Goal: Transaction & Acquisition: Purchase product/service

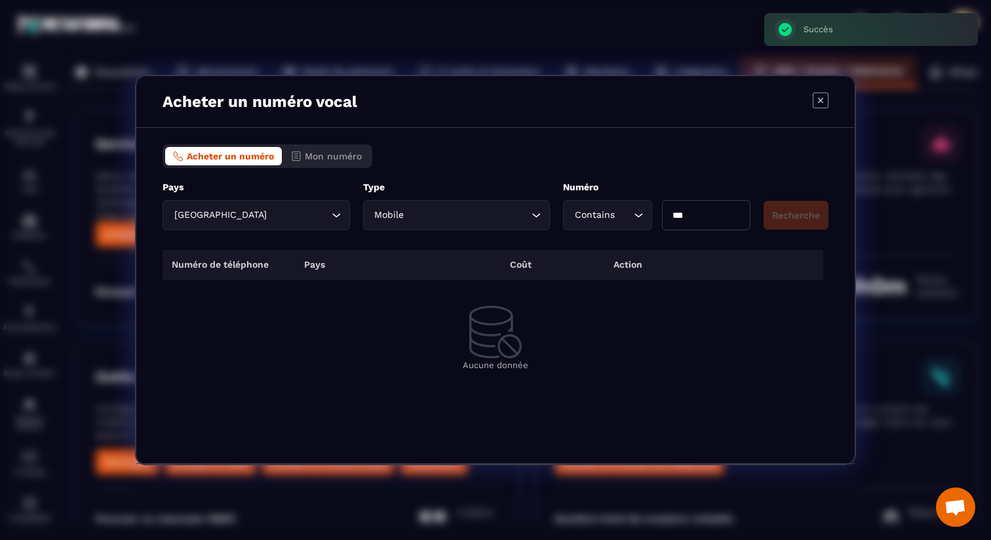
scroll to position [87, 0]
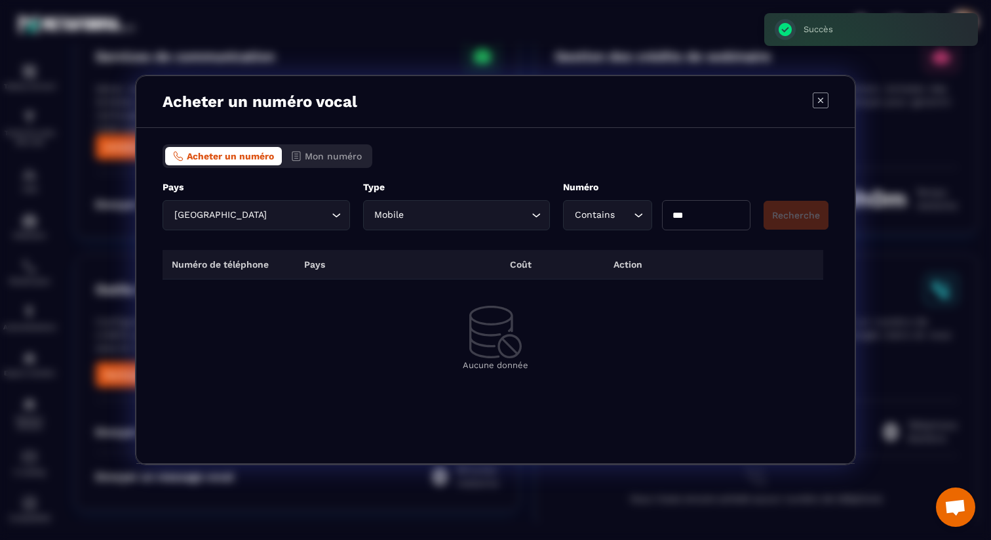
click at [823, 98] on icon "Modal window" at bounding box center [821, 100] width 16 height 16
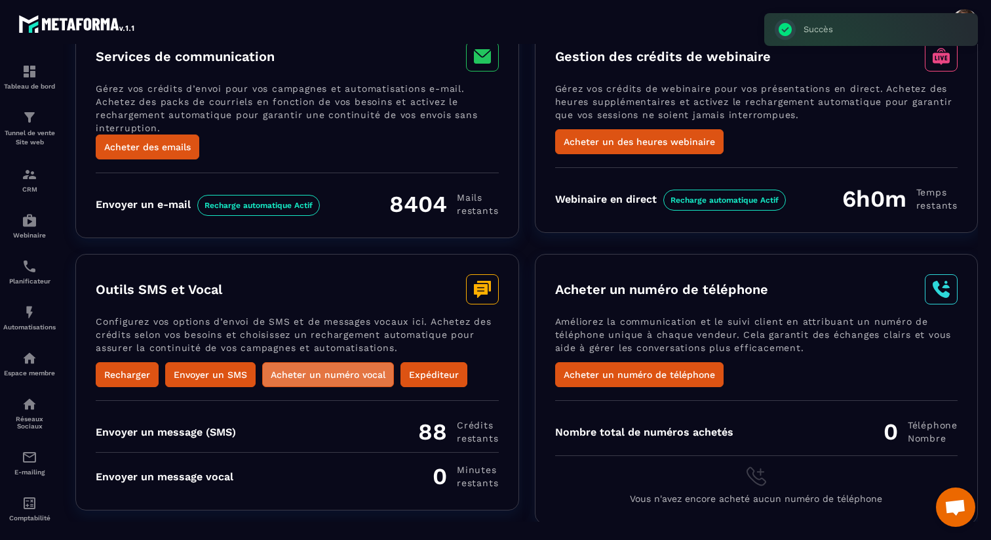
click at [280, 376] on button "Acheter un numéro vocal" at bounding box center [328, 374] width 132 height 25
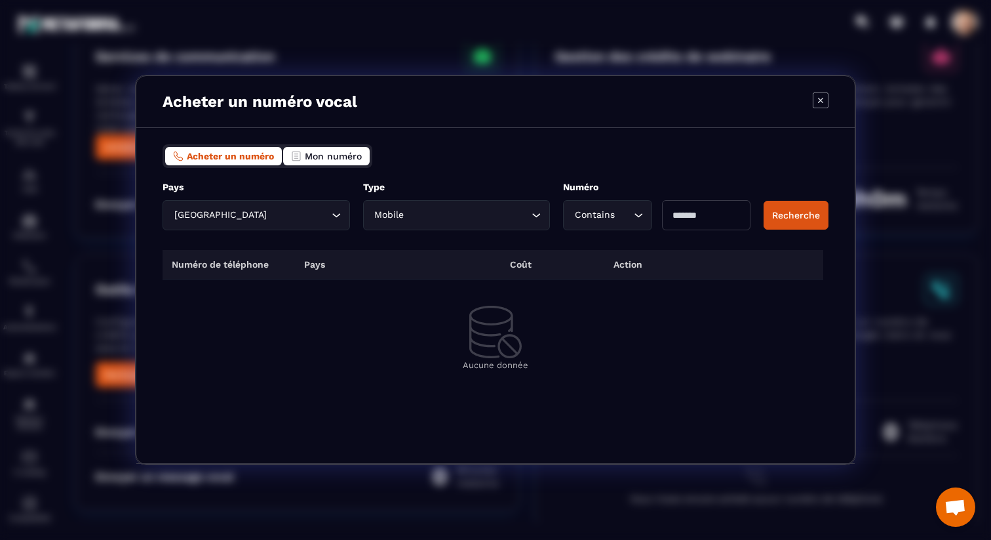
click at [351, 161] on button "Mon numéro" at bounding box center [326, 156] width 87 height 18
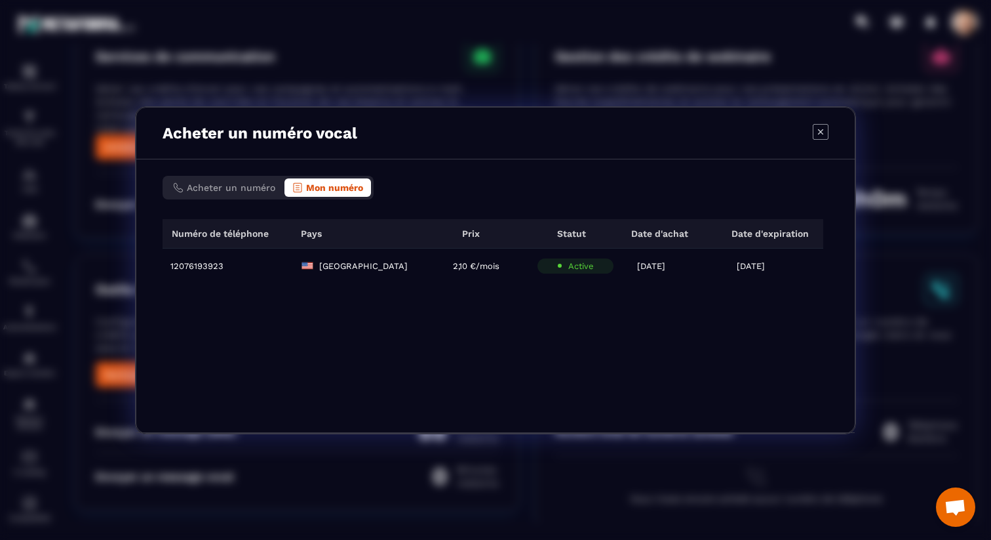
click at [818, 134] on icon "Modal window" at bounding box center [821, 132] width 16 height 16
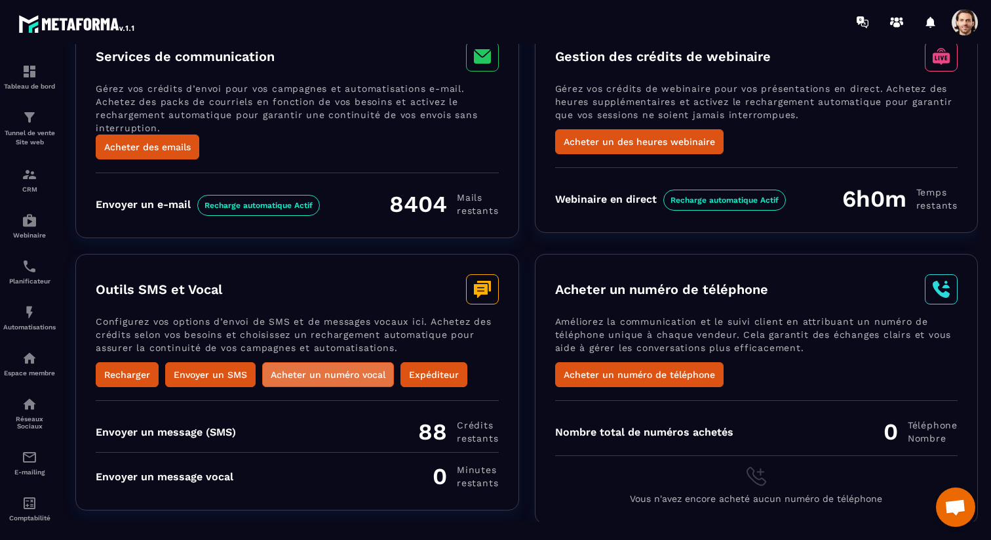
click at [346, 372] on button "Acheter un numéro vocal" at bounding box center [328, 374] width 132 height 25
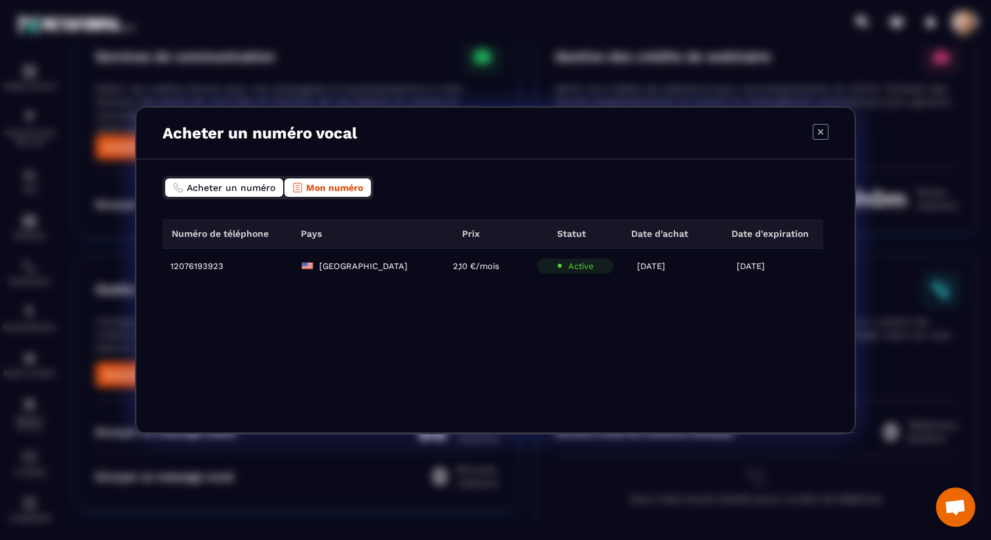
click at [254, 192] on span "Acheter un numéro" at bounding box center [231, 187] width 89 height 10
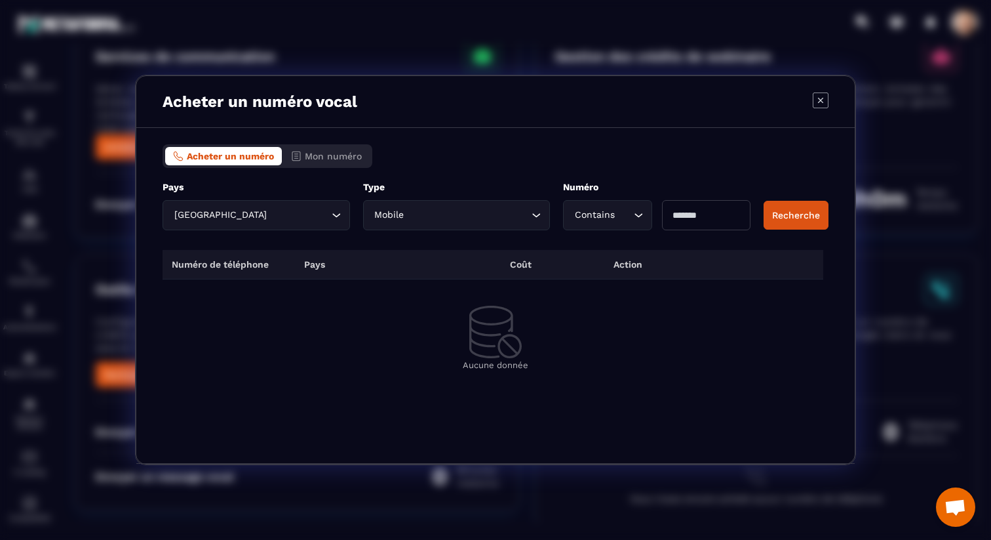
click at [716, 216] on input "Modal window" at bounding box center [706, 215] width 89 height 30
type input "***"
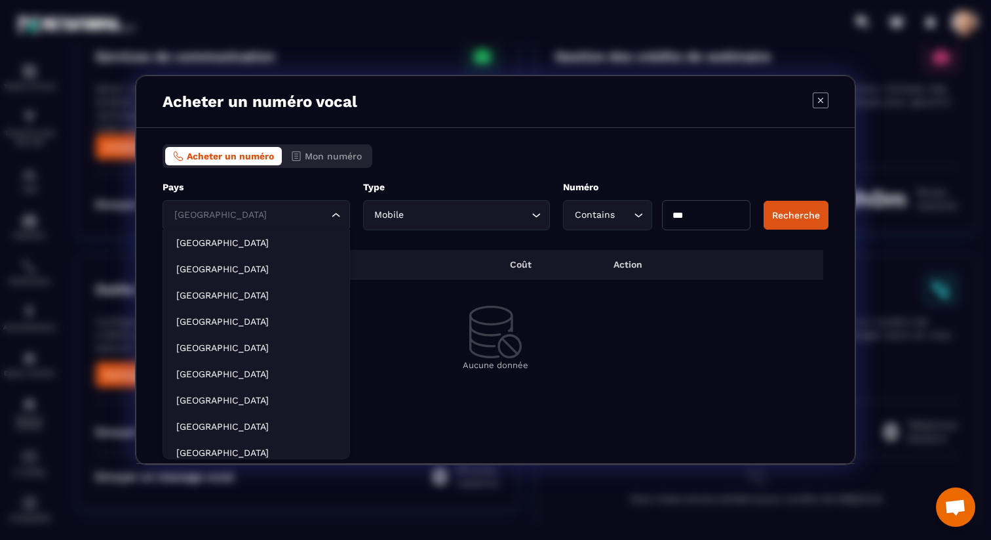
click at [330, 212] on icon "Search for option" at bounding box center [336, 215] width 13 height 13
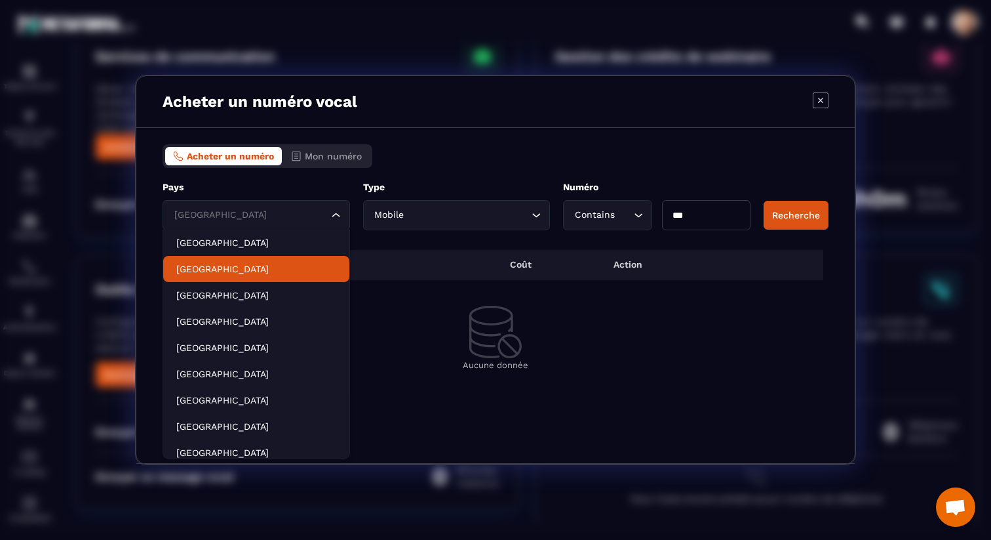
click at [290, 262] on p "[GEOGRAPHIC_DATA]" at bounding box center [256, 268] width 160 height 13
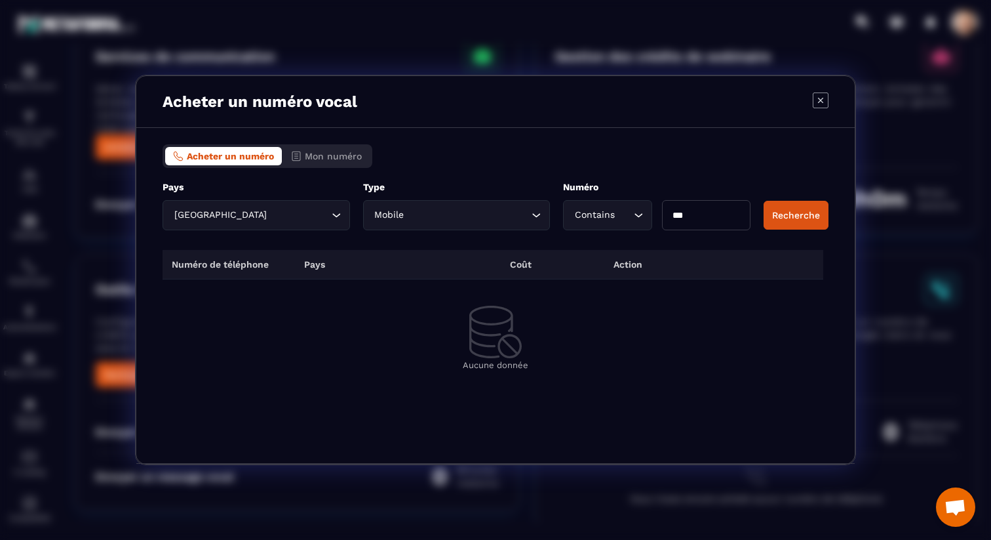
click at [833, 214] on div "Acheter un numéro Mon numéro Pays [GEOGRAPHIC_DATA] Loading... ***** Type Mobil…" at bounding box center [495, 296] width 719 height 336
click at [814, 214] on button "Recherche" at bounding box center [796, 215] width 65 height 29
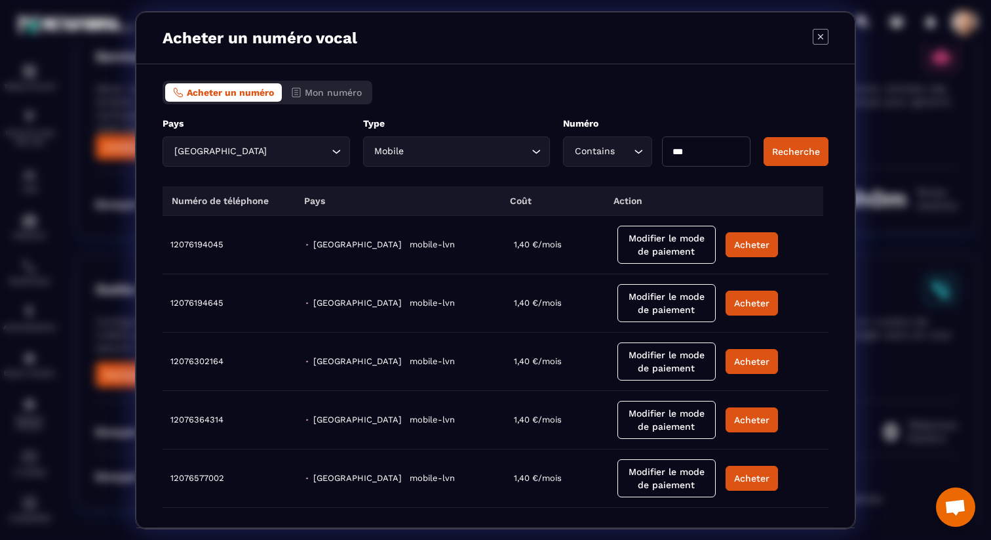
click at [824, 37] on icon "Modal window" at bounding box center [821, 37] width 16 height 16
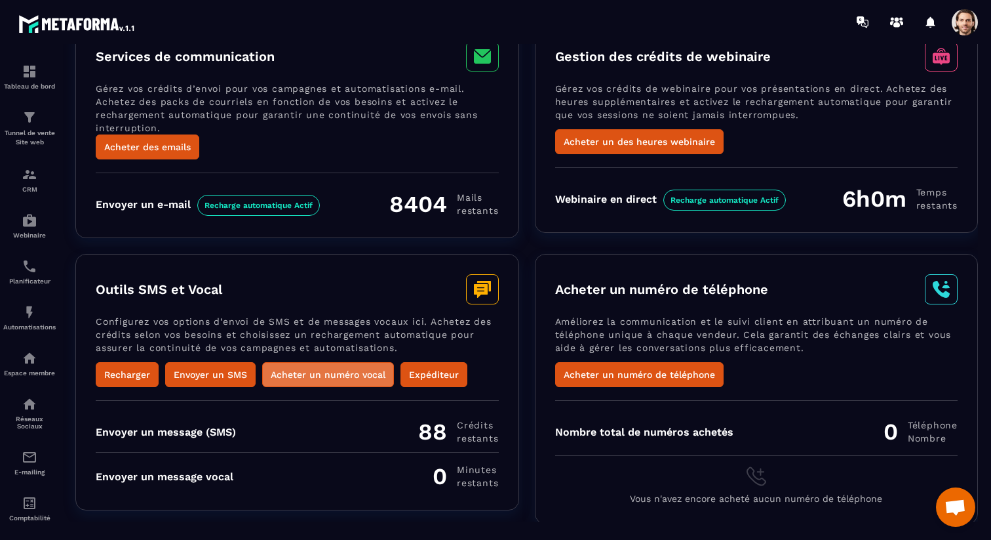
click at [317, 372] on button "Acheter un numéro vocal" at bounding box center [328, 374] width 132 height 25
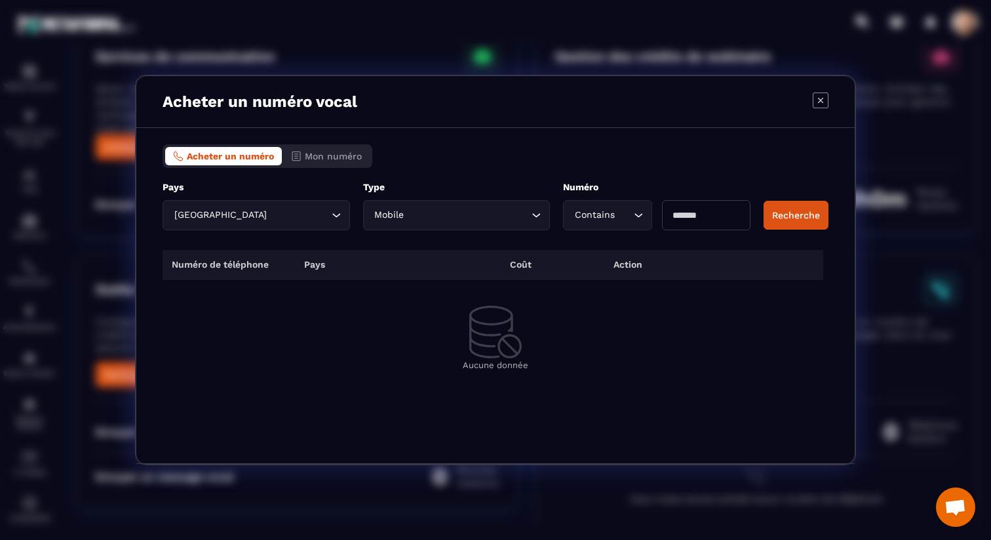
click at [269, 211] on input "Search for option" at bounding box center [298, 215] width 59 height 14
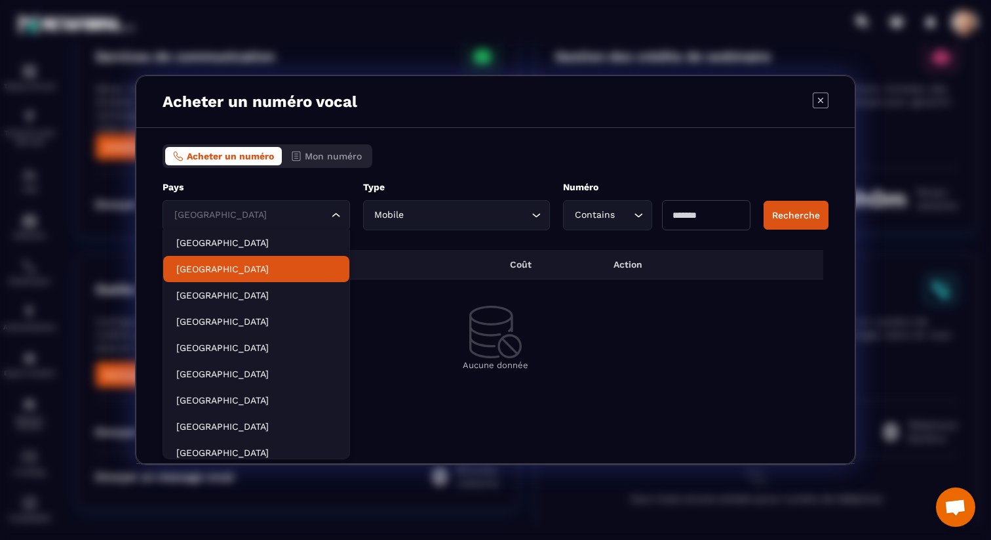
click at [243, 268] on p "[GEOGRAPHIC_DATA]" at bounding box center [256, 268] width 160 height 13
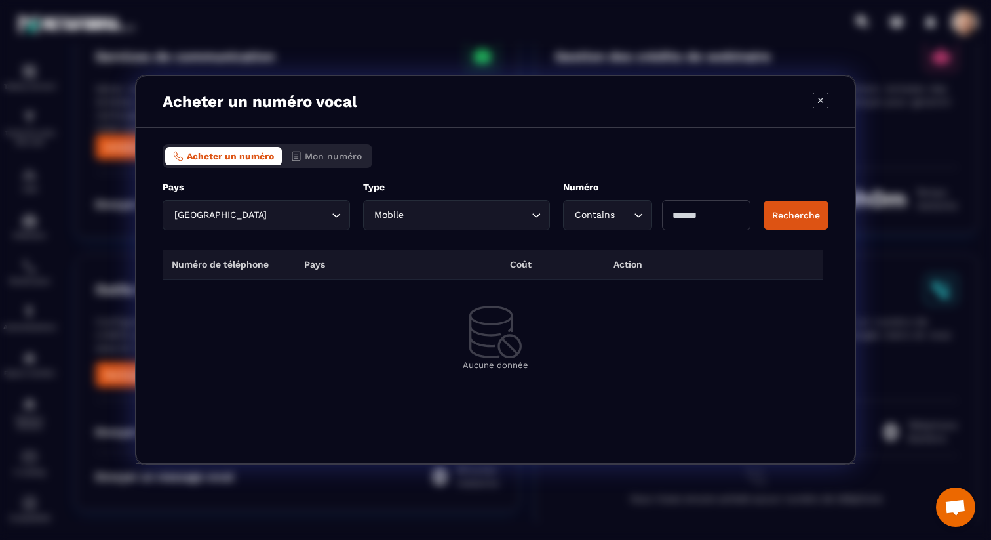
click at [718, 226] on input "Modal window" at bounding box center [706, 215] width 89 height 30
type input "***"
click at [803, 220] on button "Recherche" at bounding box center [796, 215] width 65 height 29
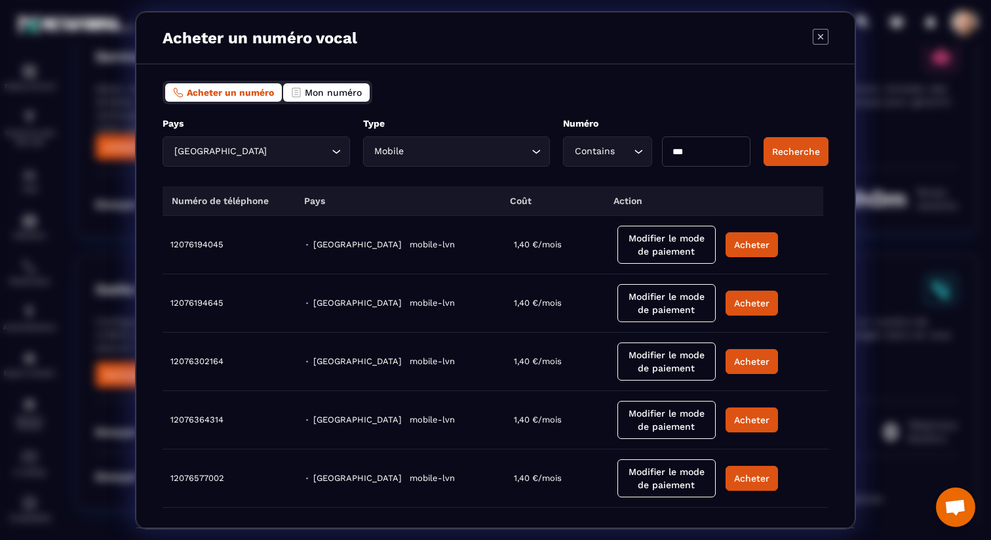
click at [351, 96] on span "Mon numéro" at bounding box center [333, 92] width 57 height 10
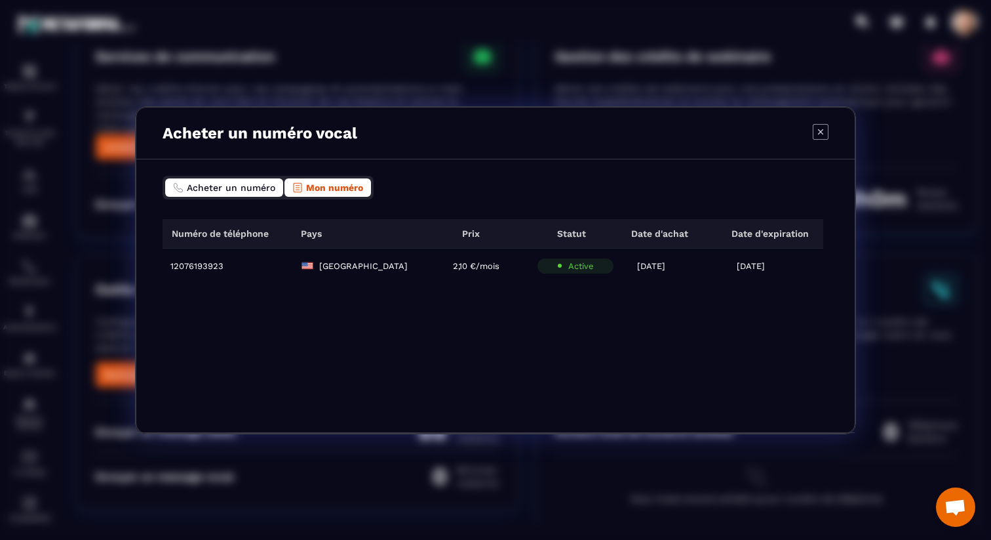
click at [243, 186] on span "Acheter un numéro" at bounding box center [231, 187] width 89 height 10
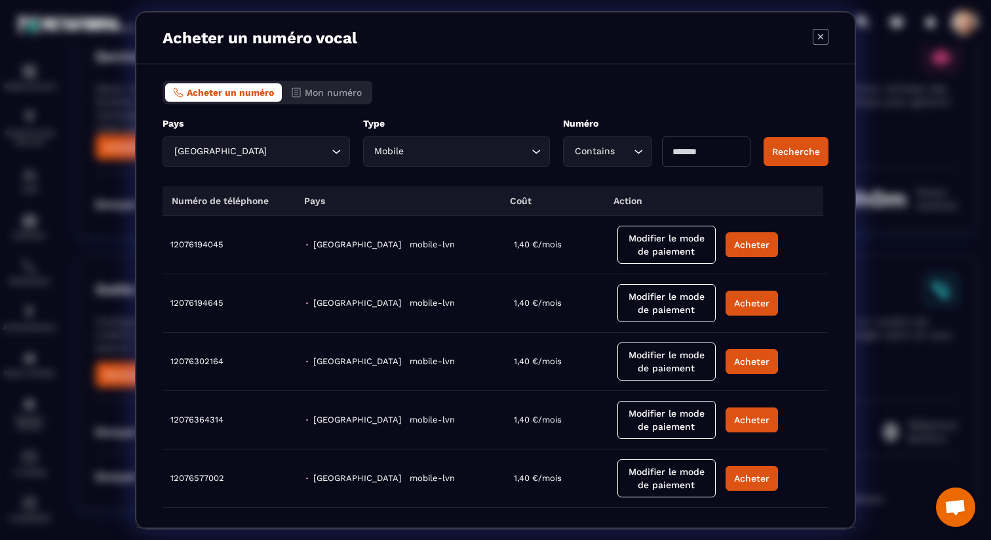
click at [819, 38] on icon "Modal window" at bounding box center [820, 35] width 5 height 5
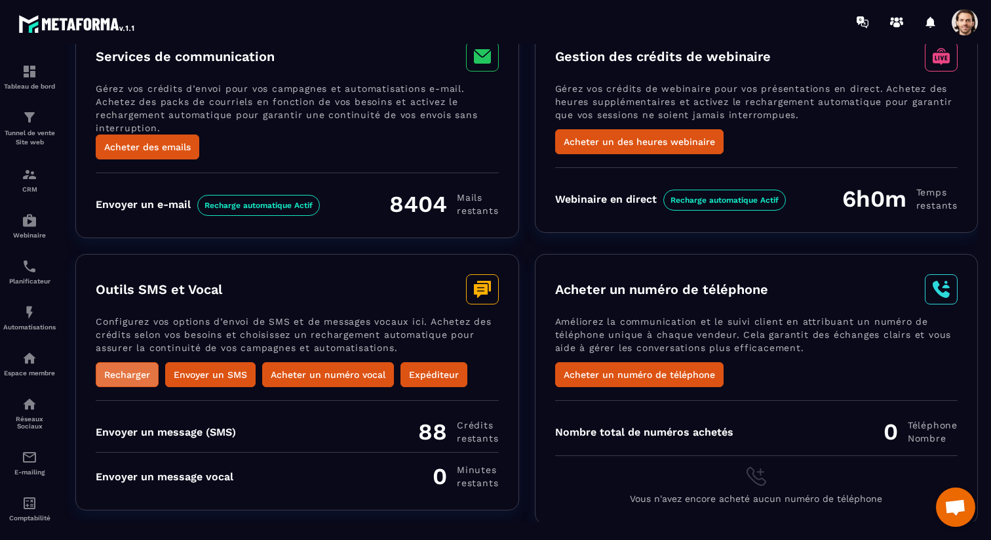
click at [137, 366] on button "Recharger" at bounding box center [127, 374] width 63 height 25
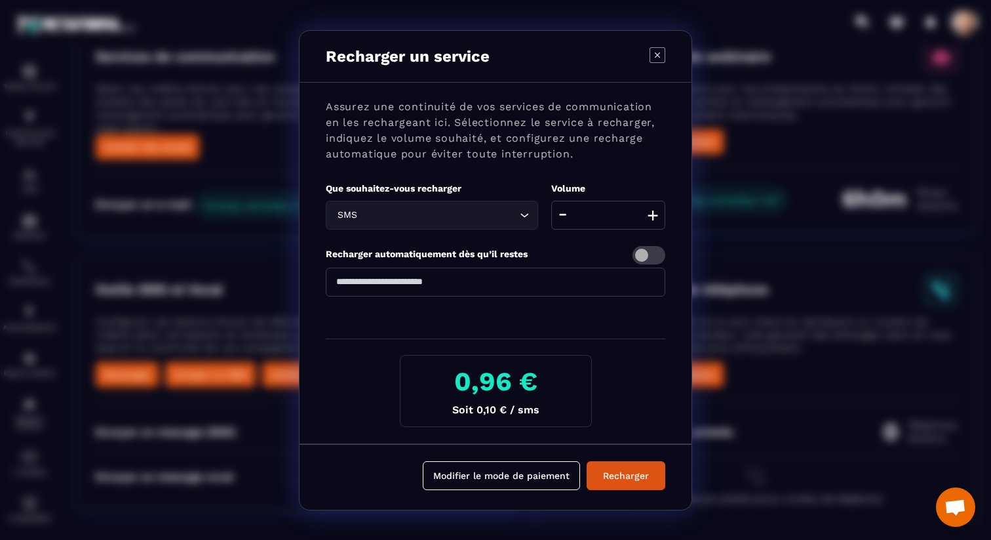
click at [663, 55] on icon "Modal window" at bounding box center [658, 55] width 16 height 16
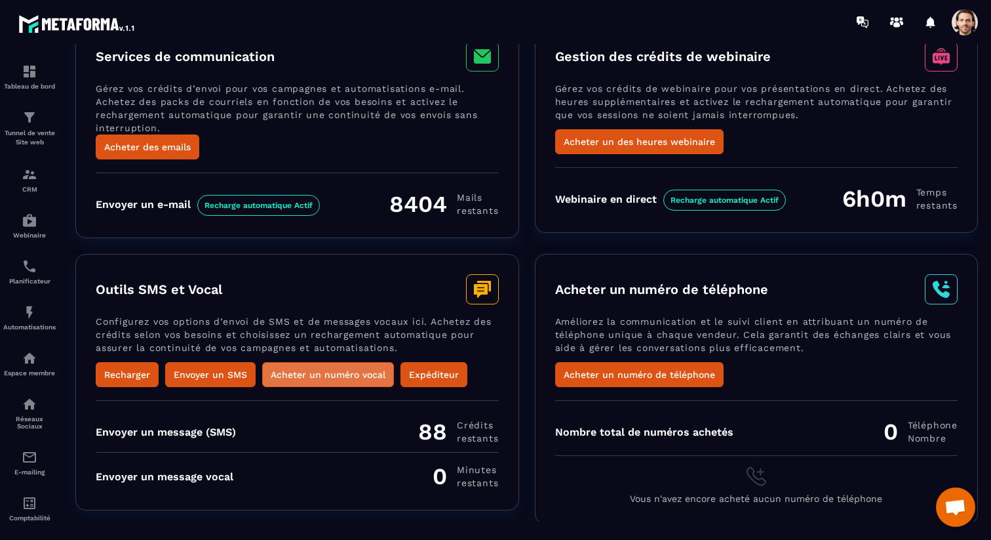
click at [316, 370] on button "Acheter un numéro vocal" at bounding box center [328, 374] width 132 height 25
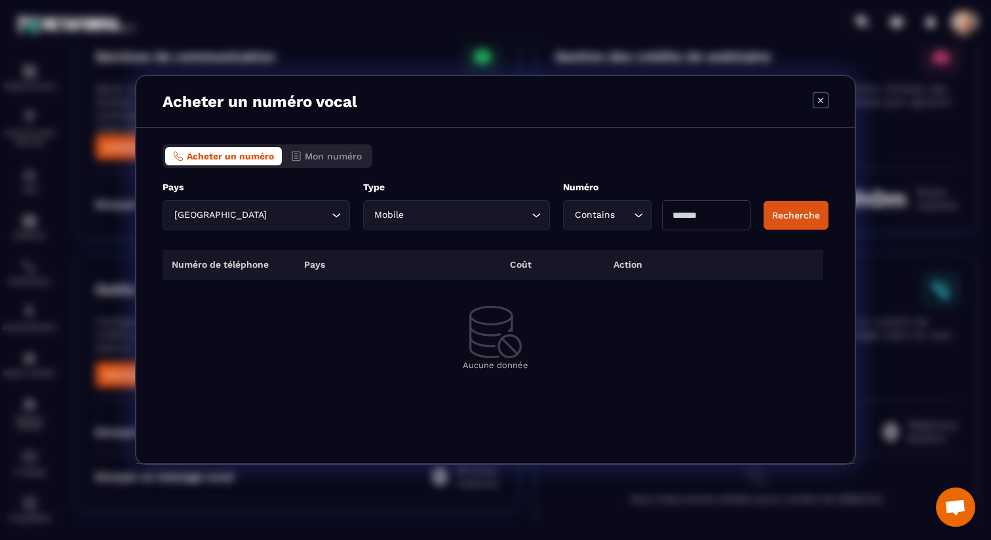
click at [316, 225] on div "France Loading..." at bounding box center [257, 215] width 188 height 30
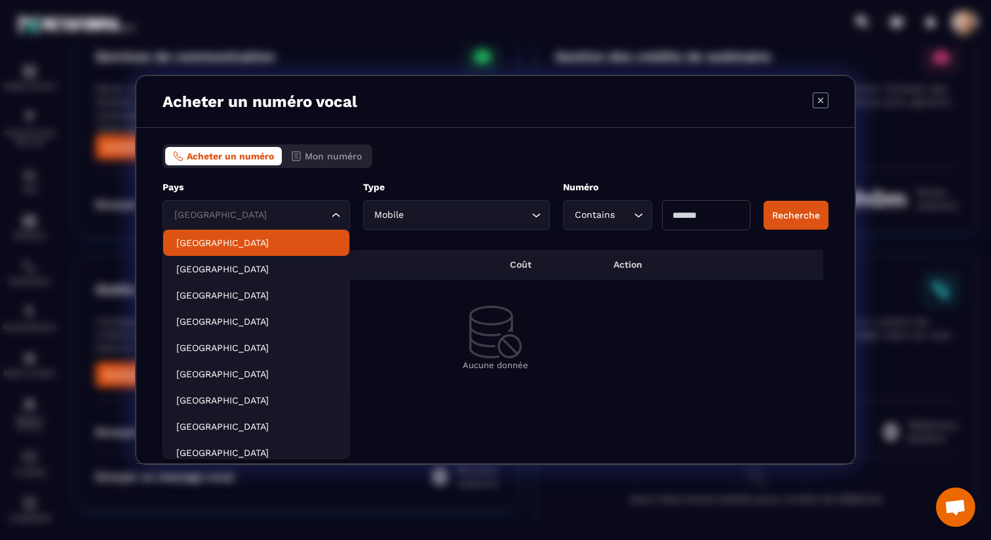
click at [301, 239] on p "[GEOGRAPHIC_DATA]" at bounding box center [256, 242] width 160 height 13
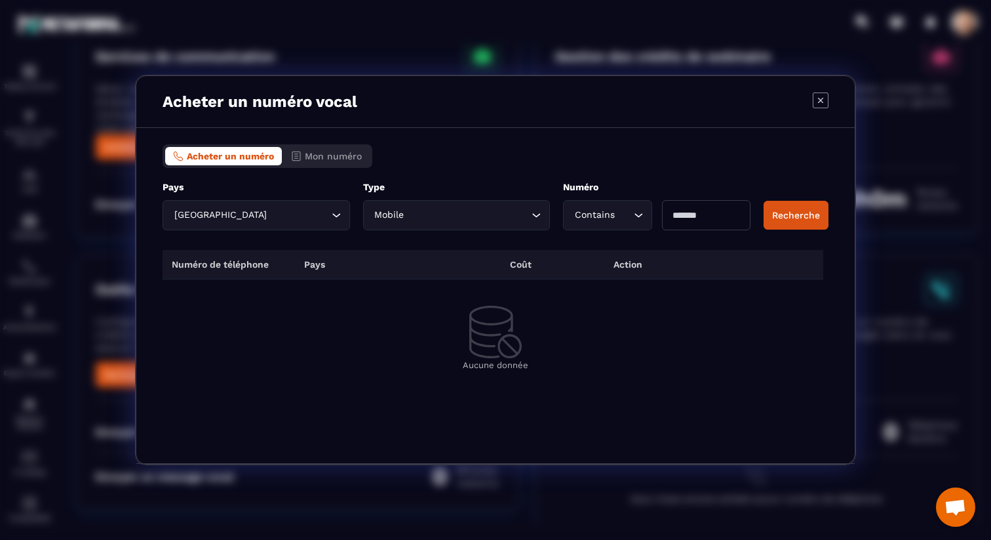
click at [435, 210] on input "Search for option" at bounding box center [468, 215] width 122 height 14
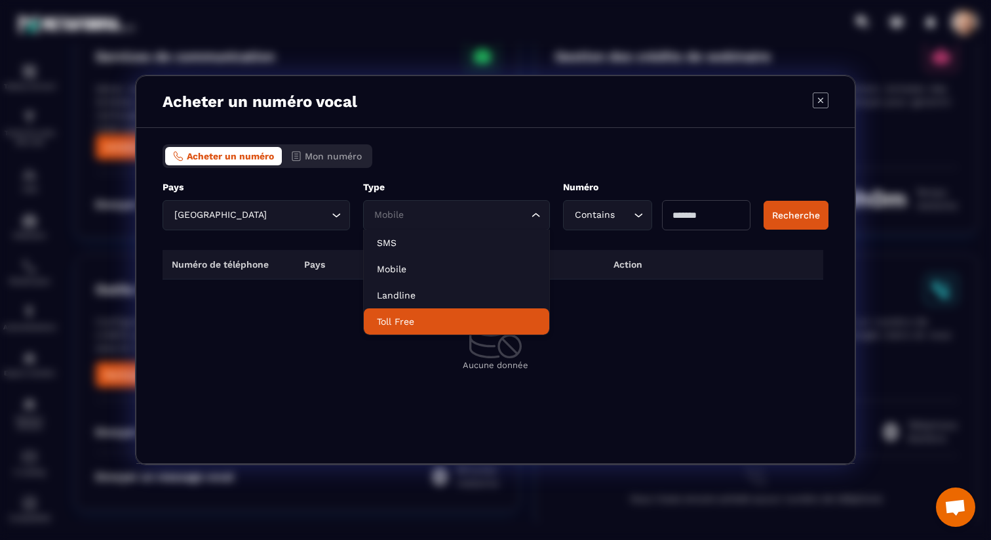
click at [469, 325] on p "Toll Free" at bounding box center [457, 321] width 160 height 13
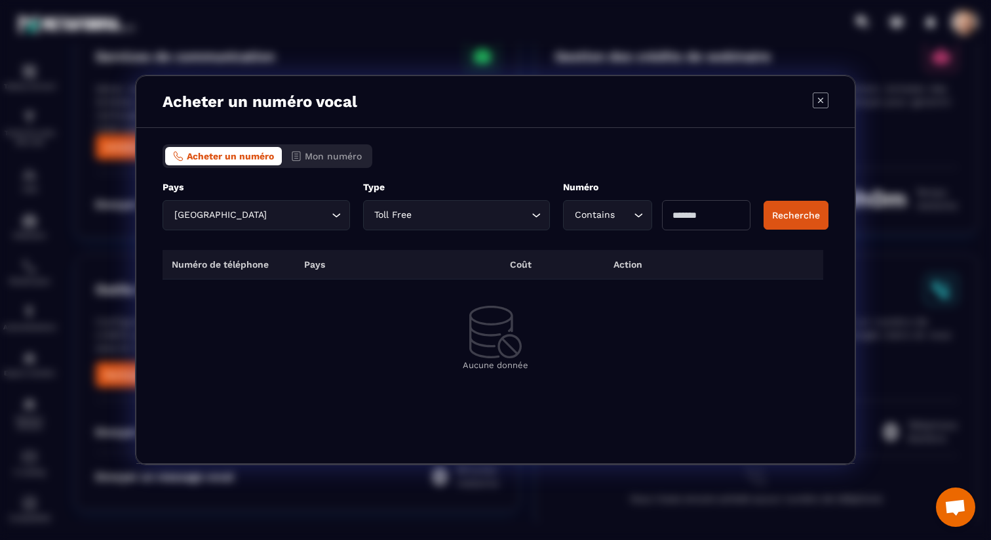
click at [698, 214] on input "Modal window" at bounding box center [706, 215] width 89 height 30
type input "*"
click at [808, 221] on button "Recherche" at bounding box center [796, 215] width 65 height 29
click at [709, 216] on input "*" at bounding box center [706, 215] width 89 height 30
type input "*"
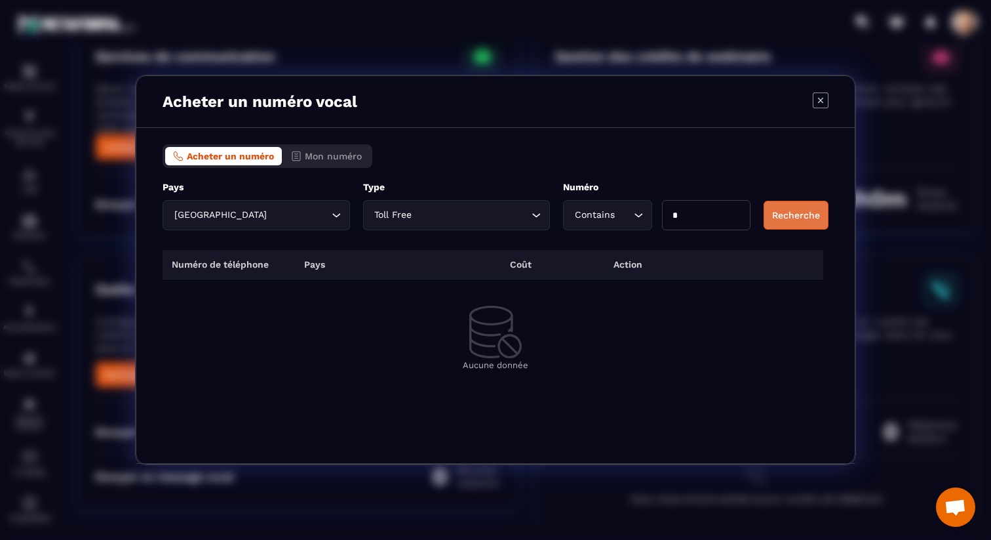
click at [789, 210] on button "Recherche" at bounding box center [796, 215] width 65 height 29
click at [732, 217] on input "*" at bounding box center [706, 215] width 89 height 30
type input "*"
click at [812, 211] on button "Recherche" at bounding box center [796, 215] width 65 height 29
click at [704, 212] on input "*" at bounding box center [706, 215] width 89 height 30
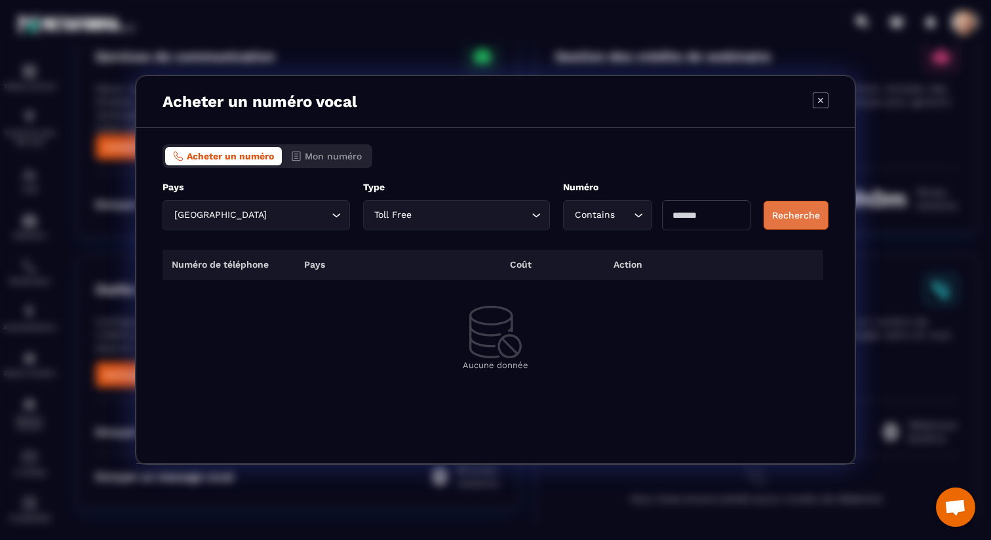
click at [817, 214] on button "Recherche" at bounding box center [796, 215] width 65 height 29
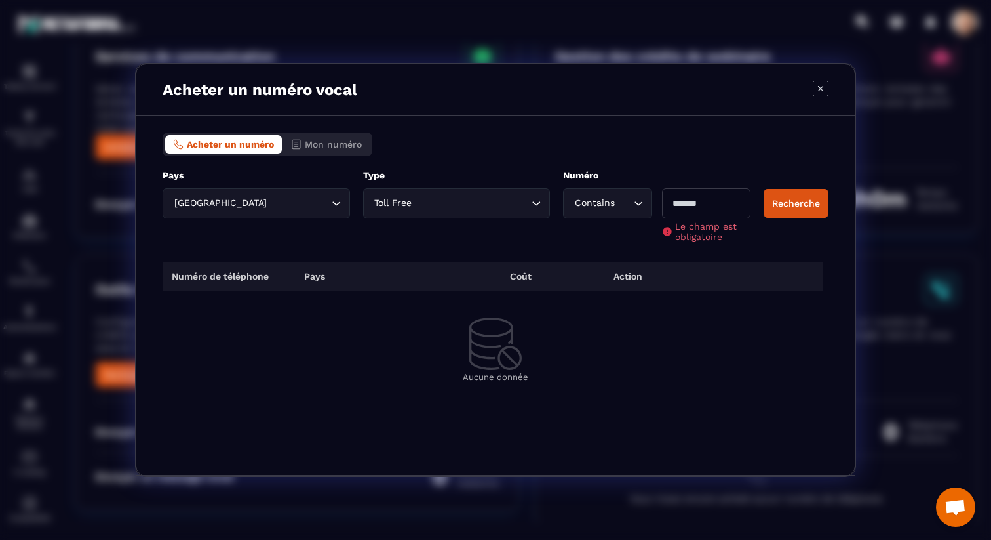
click at [497, 211] on div "Toll Free Loading..." at bounding box center [457, 203] width 188 height 30
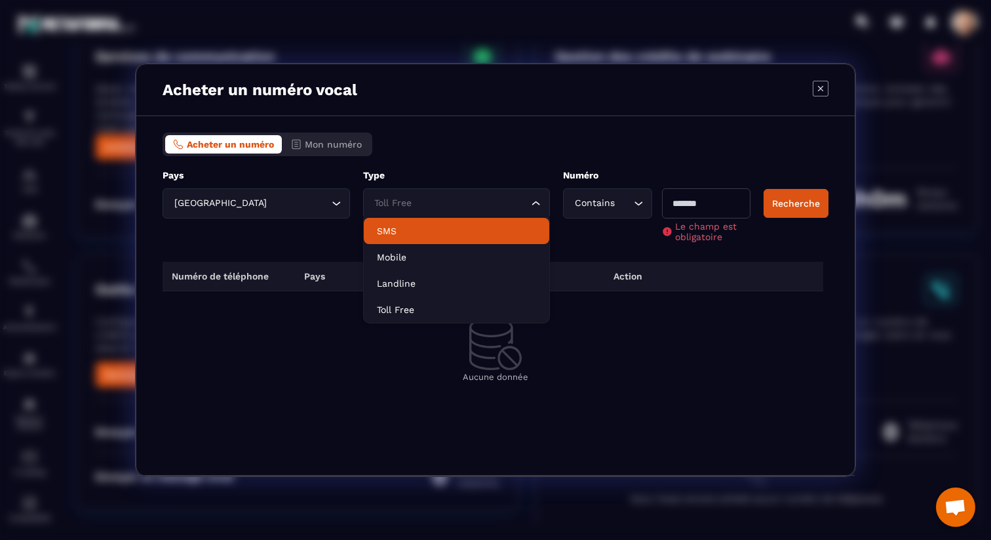
click at [483, 231] on p "SMS" at bounding box center [457, 230] width 160 height 13
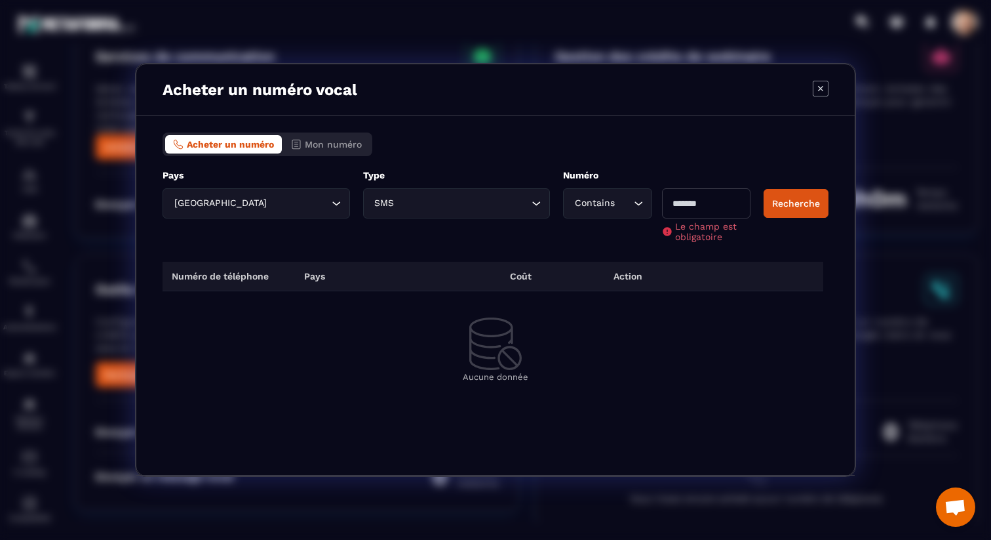
click at [746, 212] on input "Modal window" at bounding box center [706, 203] width 89 height 30
type input "*"
click at [789, 199] on div "Pays Canada Loading... ***** Type SMS Loading... Numéro Contains Loading... * L…" at bounding box center [496, 205] width 666 height 73
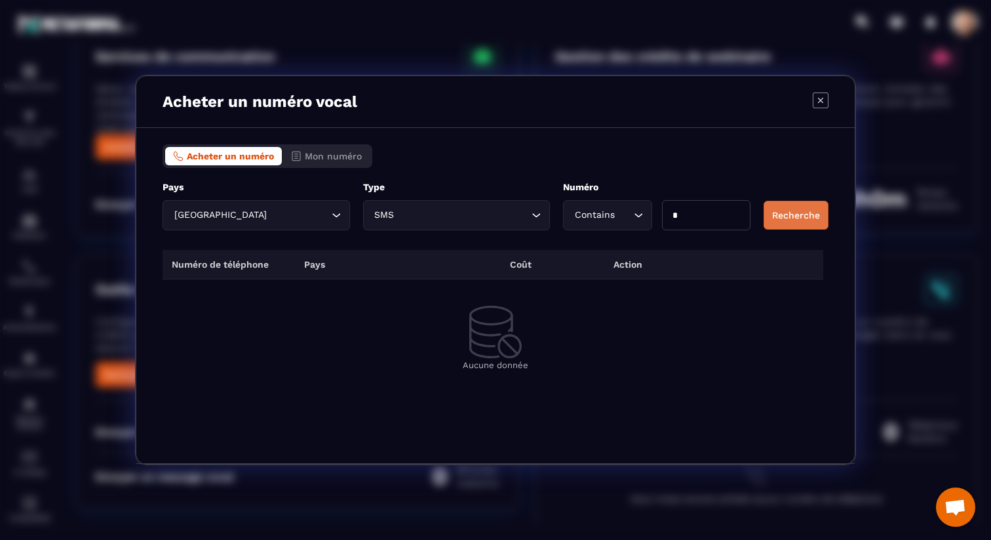
click at [787, 207] on button "Recherche" at bounding box center [796, 215] width 65 height 29
click at [742, 212] on input "*" at bounding box center [706, 215] width 89 height 30
type input "*"
click at [787, 216] on button "Recherche" at bounding box center [796, 215] width 65 height 29
click at [719, 215] on input "*" at bounding box center [706, 215] width 89 height 30
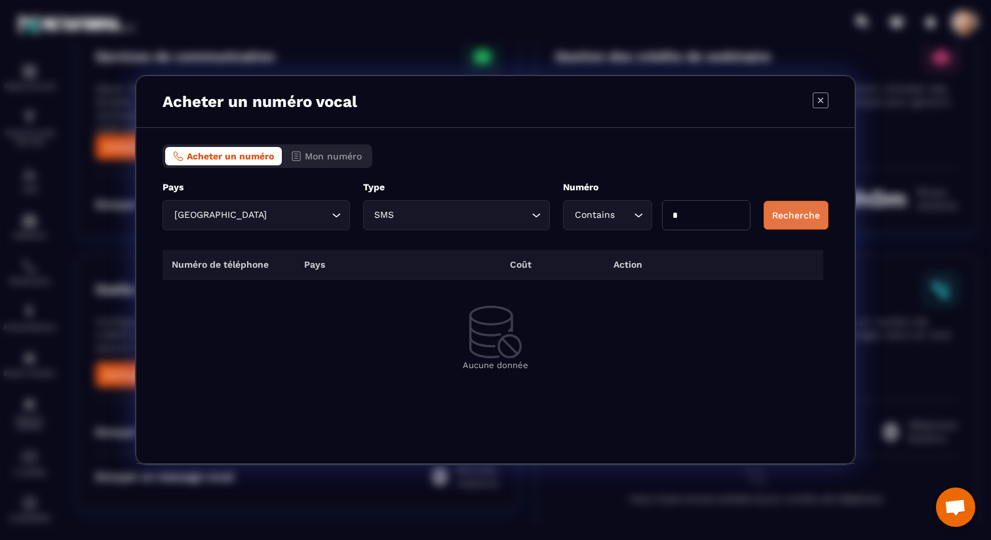
type input "*"
click at [784, 209] on button "Recherche" at bounding box center [796, 215] width 65 height 29
click at [746, 214] on input "*" at bounding box center [706, 215] width 89 height 30
click at [825, 206] on button "Recherche" at bounding box center [796, 215] width 65 height 29
click at [723, 219] on input "*" at bounding box center [706, 215] width 89 height 30
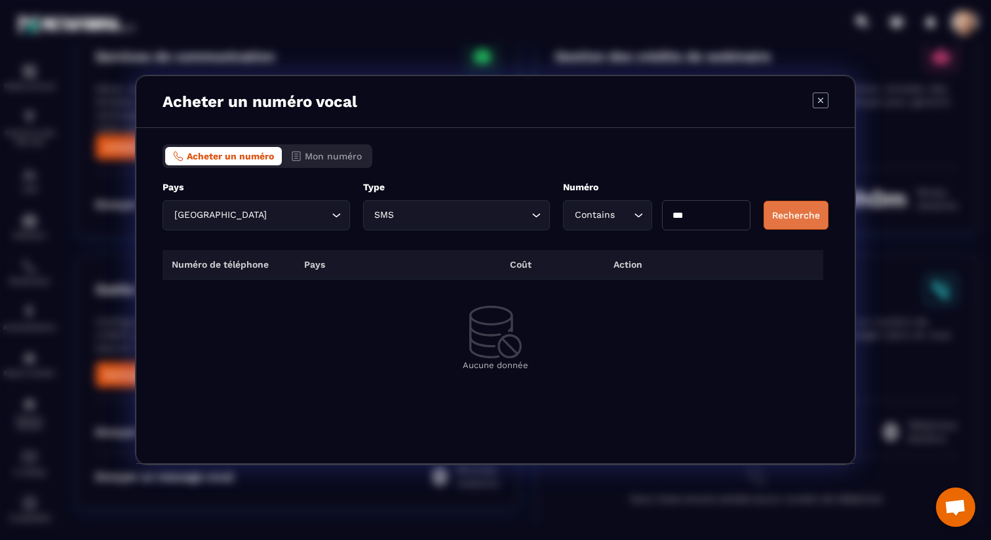
type input "***"
click at [766, 219] on button "Recherche" at bounding box center [796, 215] width 65 height 29
click at [614, 215] on div "Contains" at bounding box center [600, 215] width 61 height 14
click at [555, 135] on div "Acheter un numéro Mon numéro Pays [GEOGRAPHIC_DATA] Loading... ***** Type SMS L…" at bounding box center [495, 296] width 719 height 336
click at [491, 216] on input "Search for option" at bounding box center [463, 215] width 132 height 14
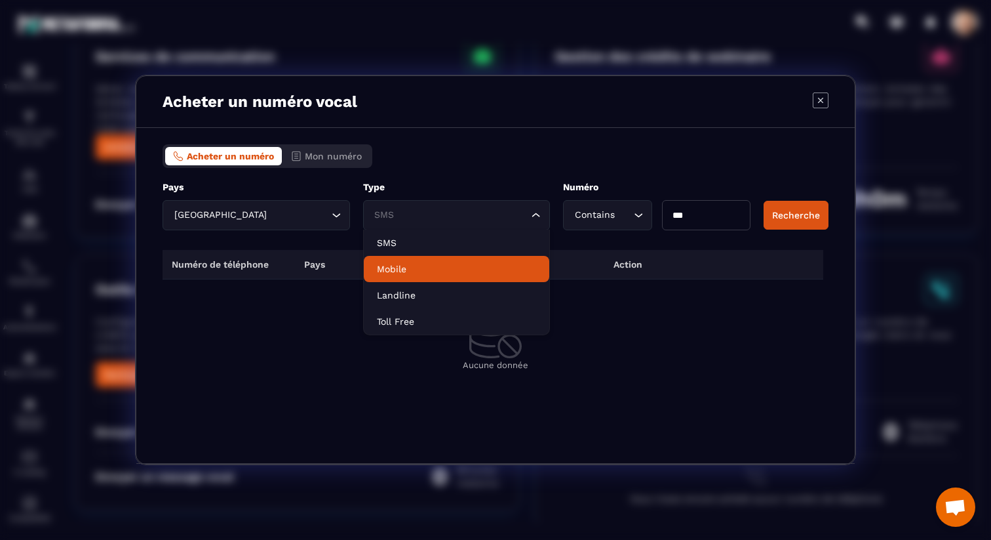
click at [477, 262] on p "Mobile" at bounding box center [457, 268] width 160 height 13
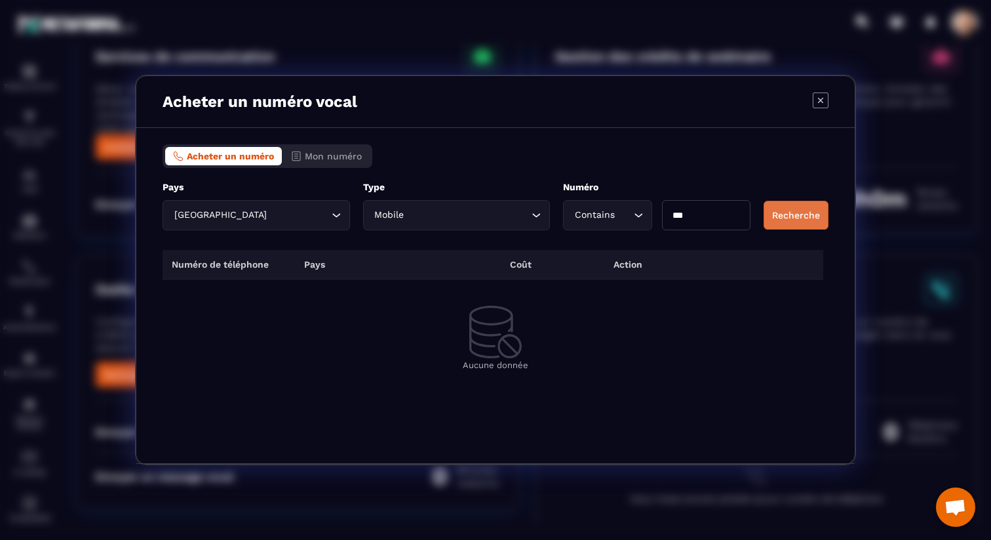
click at [815, 222] on button "Recherche" at bounding box center [796, 215] width 65 height 29
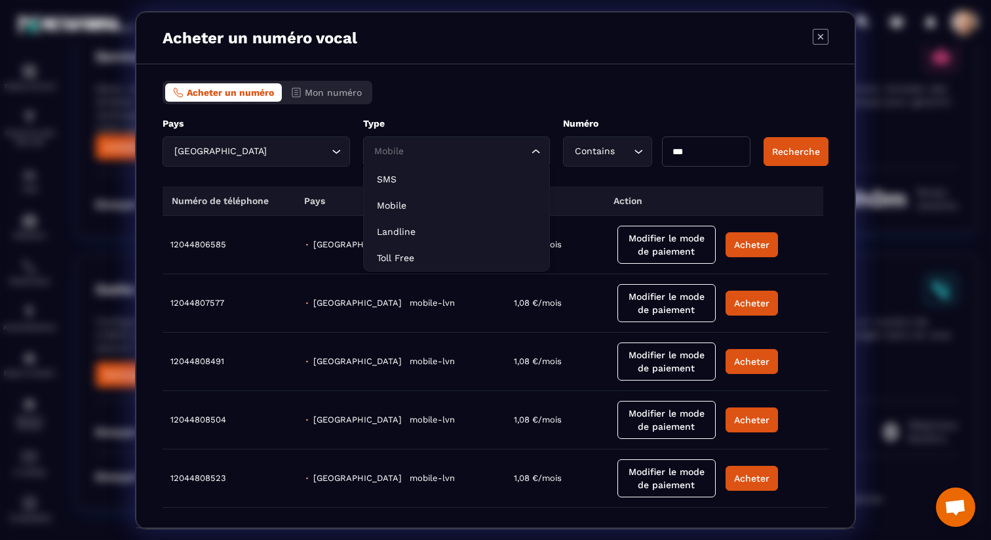
click at [496, 154] on input "Search for option" at bounding box center [450, 151] width 157 height 14
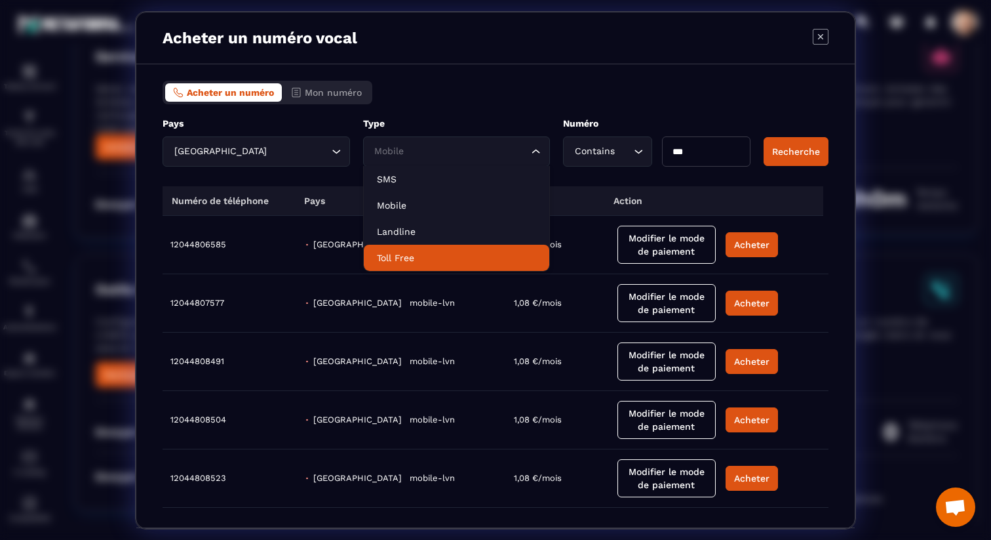
click at [454, 258] on p "Toll Free" at bounding box center [457, 257] width 160 height 13
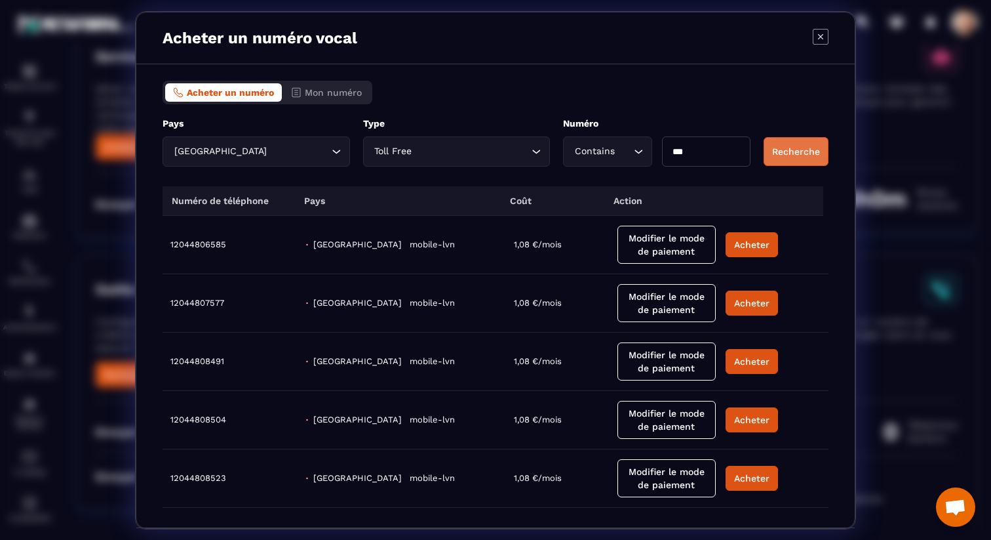
click at [806, 147] on button "Recherche" at bounding box center [796, 151] width 65 height 29
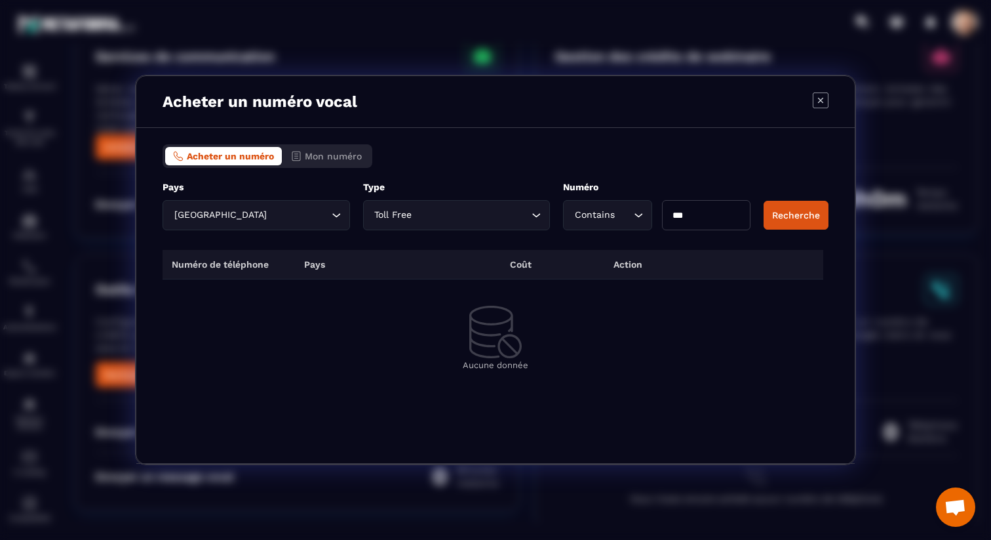
click at [462, 217] on input "Search for option" at bounding box center [472, 215] width 114 height 14
click at [540, 149] on div "Acheter un numéro Mon numéro" at bounding box center [496, 156] width 666 height 24
click at [285, 219] on input "Search for option" at bounding box center [298, 215] width 59 height 14
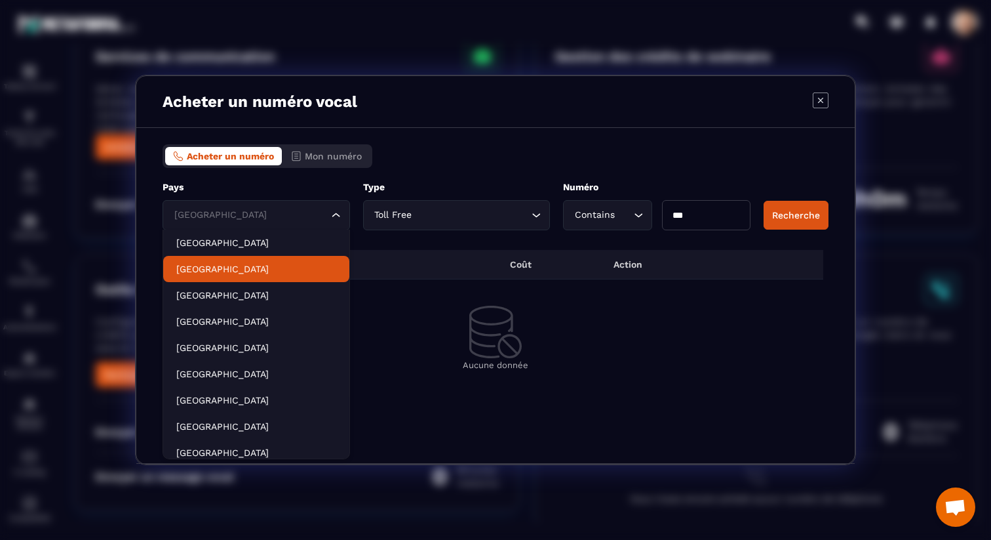
click at [271, 264] on p "[GEOGRAPHIC_DATA]" at bounding box center [256, 268] width 160 height 13
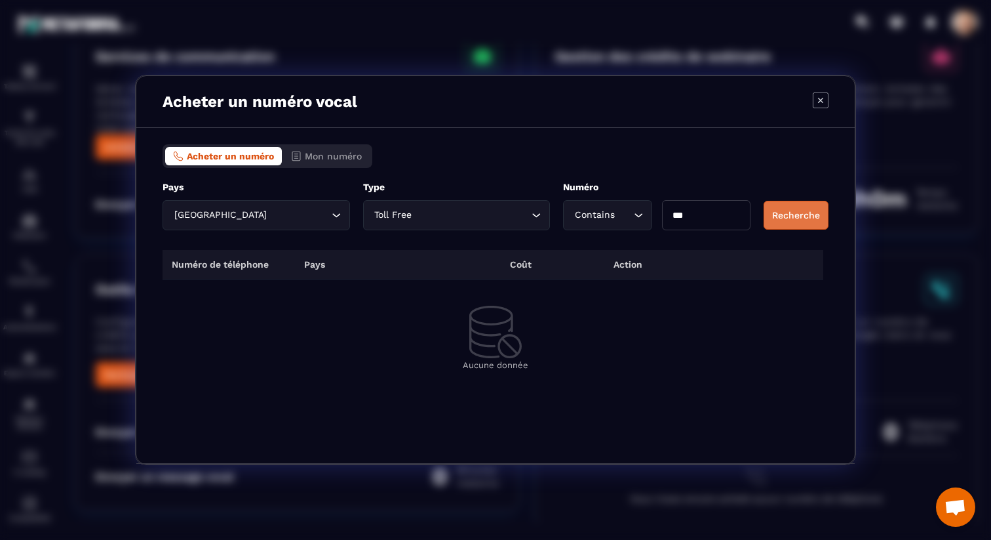
click at [805, 218] on button "Recherche" at bounding box center [796, 215] width 65 height 29
click at [485, 250] on th "Modal window" at bounding box center [449, 265] width 103 height 30
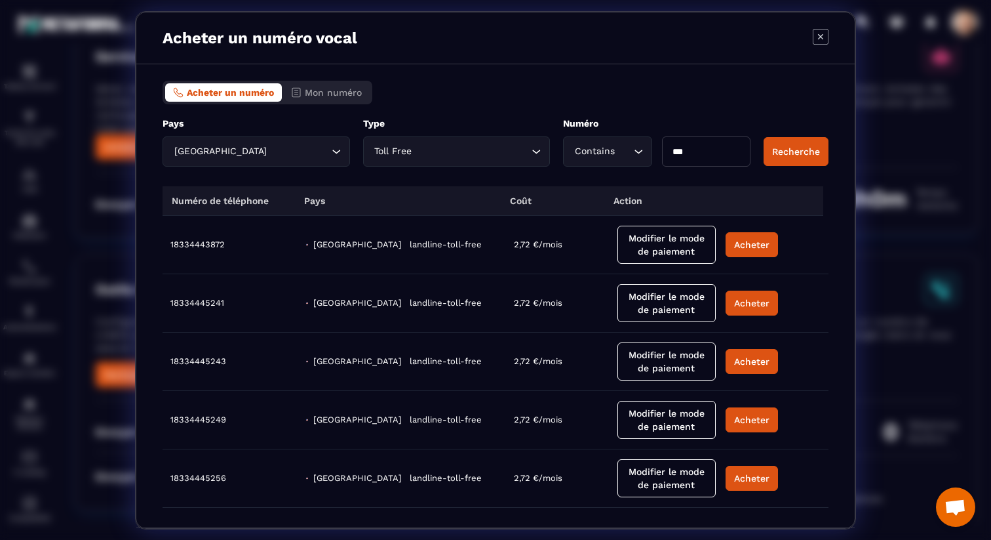
click at [472, 159] on div "Toll Free Loading..." at bounding box center [457, 151] width 188 height 30
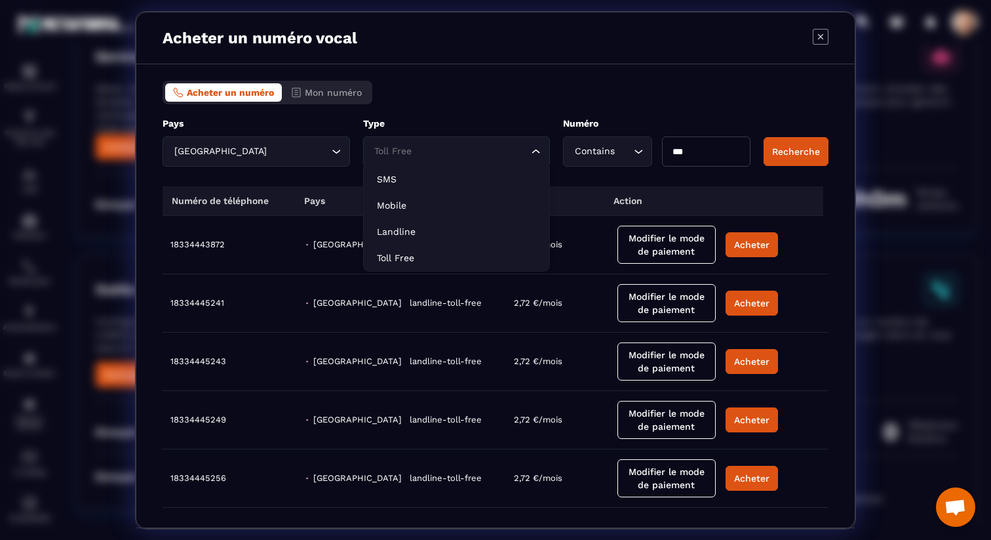
click at [820, 39] on icon "Modal window" at bounding box center [821, 37] width 16 height 16
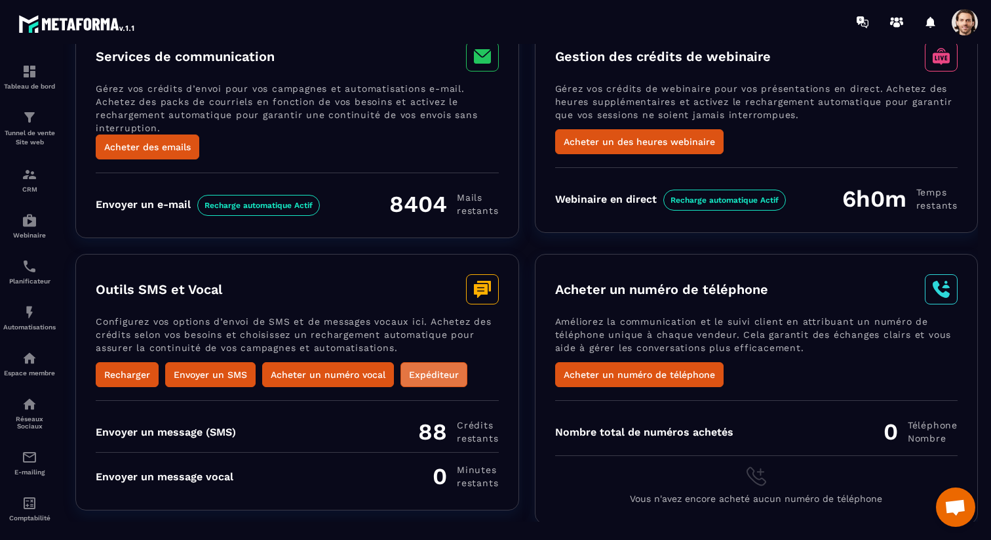
click at [428, 370] on button "Expéditeur" at bounding box center [434, 374] width 67 height 25
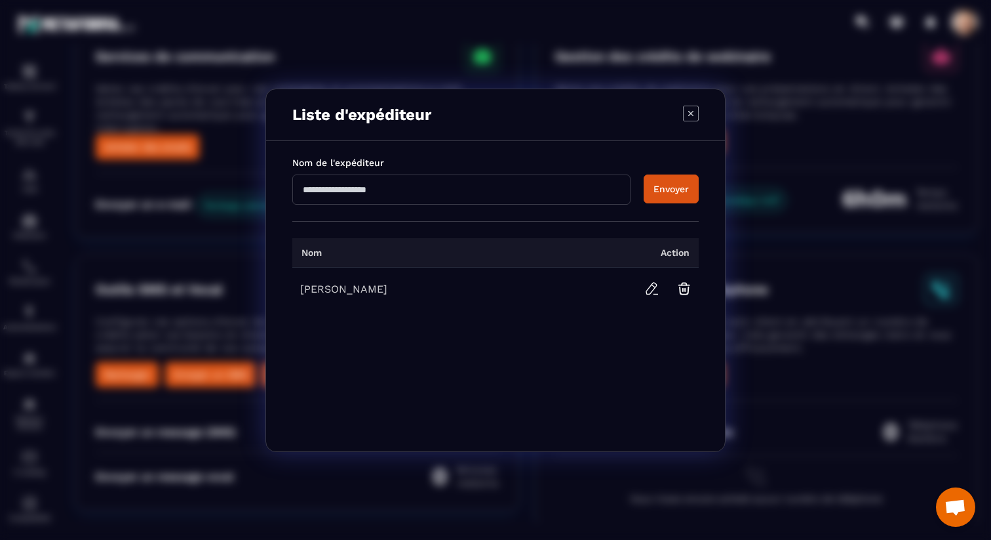
click at [688, 117] on icon "Modal window" at bounding box center [691, 114] width 16 height 16
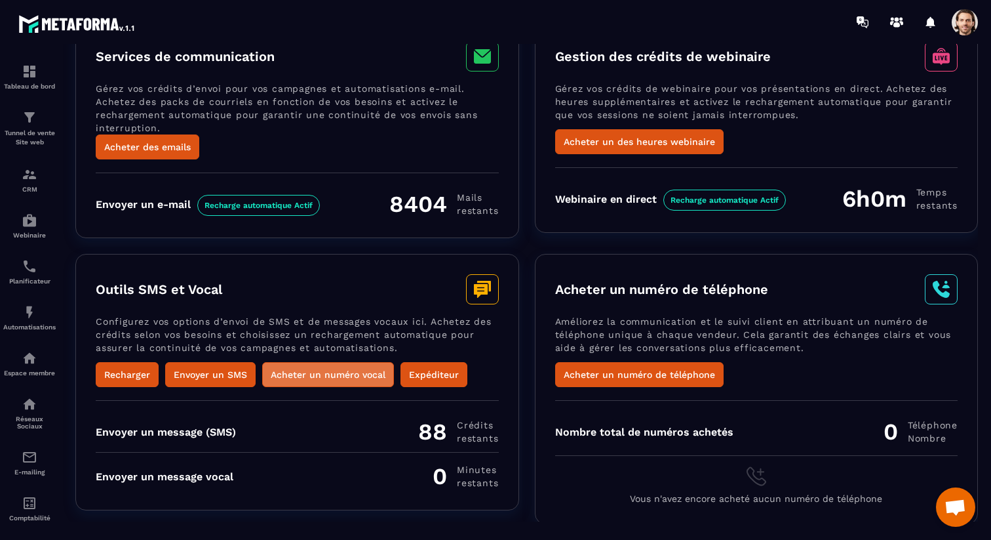
click at [326, 368] on button "Acheter un numéro vocal" at bounding box center [328, 374] width 132 height 25
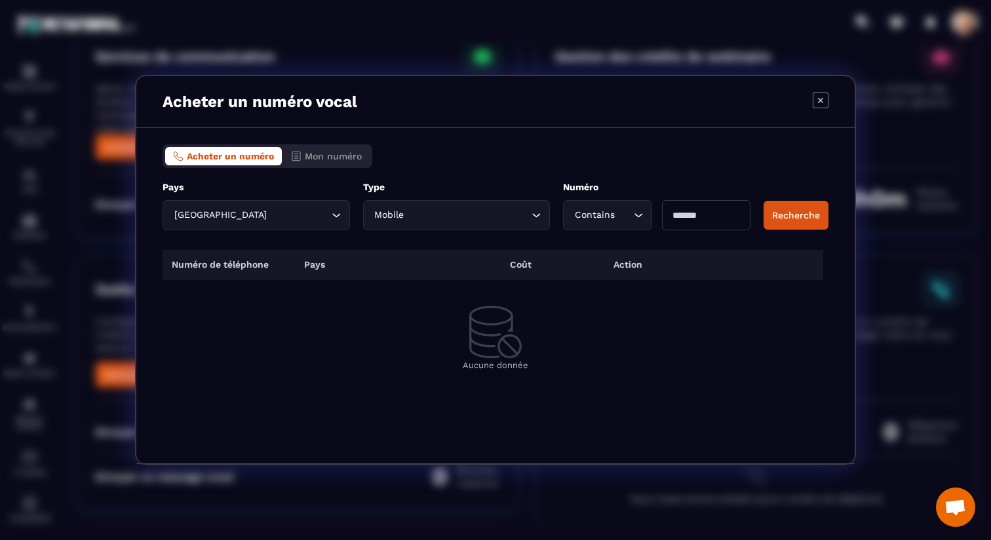
click at [816, 96] on icon "Modal window" at bounding box center [821, 100] width 16 height 16
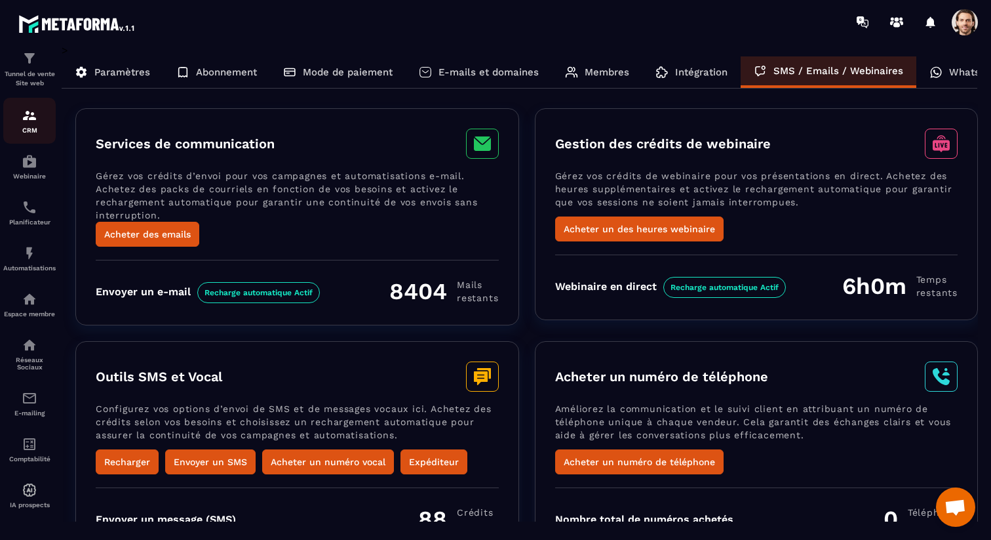
scroll to position [0, 0]
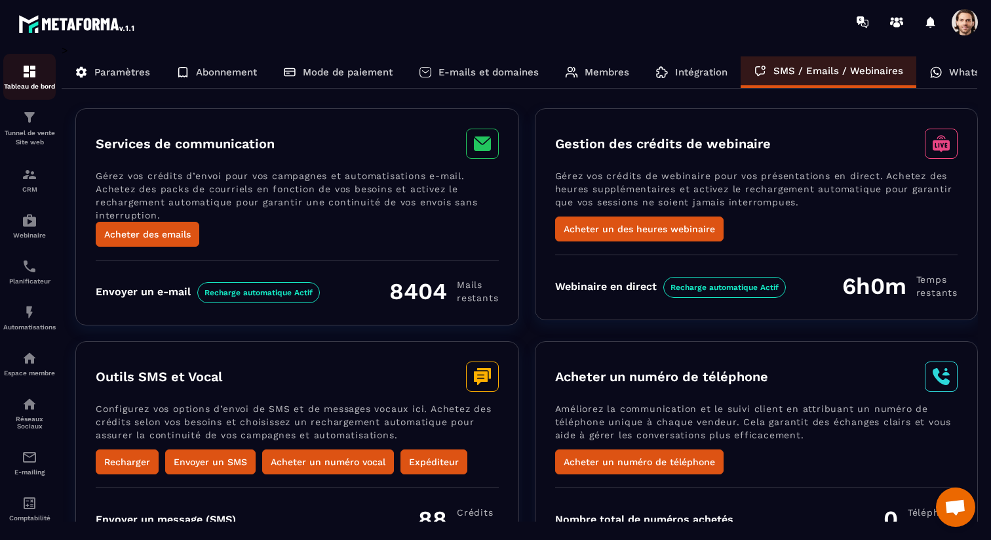
click at [18, 80] on div "Tableau de bord" at bounding box center [29, 77] width 52 height 26
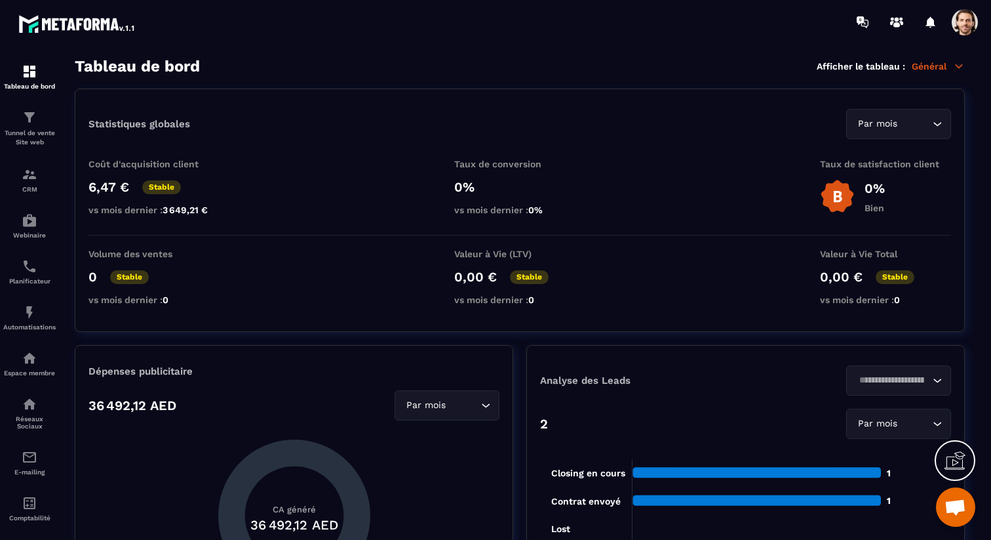
click at [941, 66] on p "Général" at bounding box center [938, 66] width 53 height 12
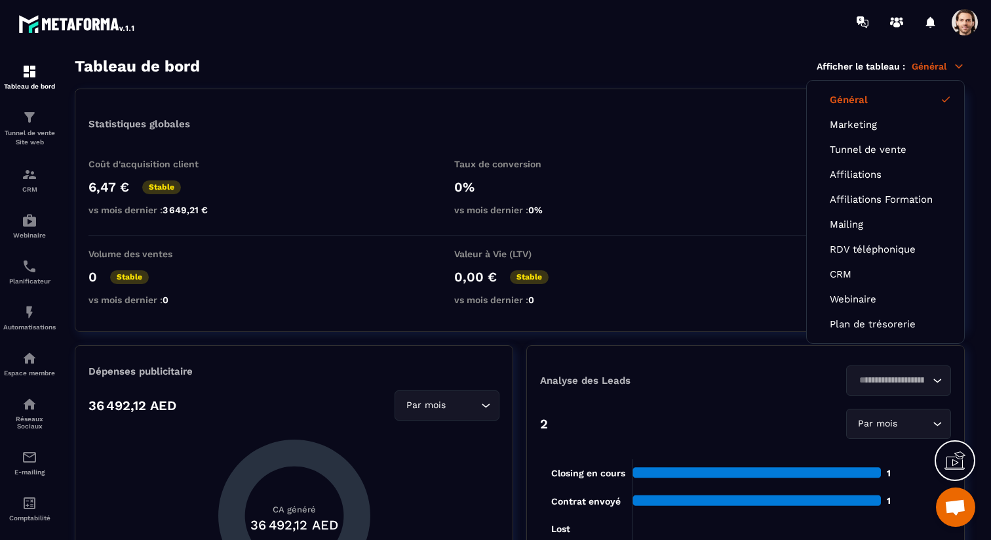
click at [586, 47] on section "Tableau de bord Tunnel de vente Site web CRM Webinaire Planificateur Automatisa…" at bounding box center [495, 298] width 991 height 509
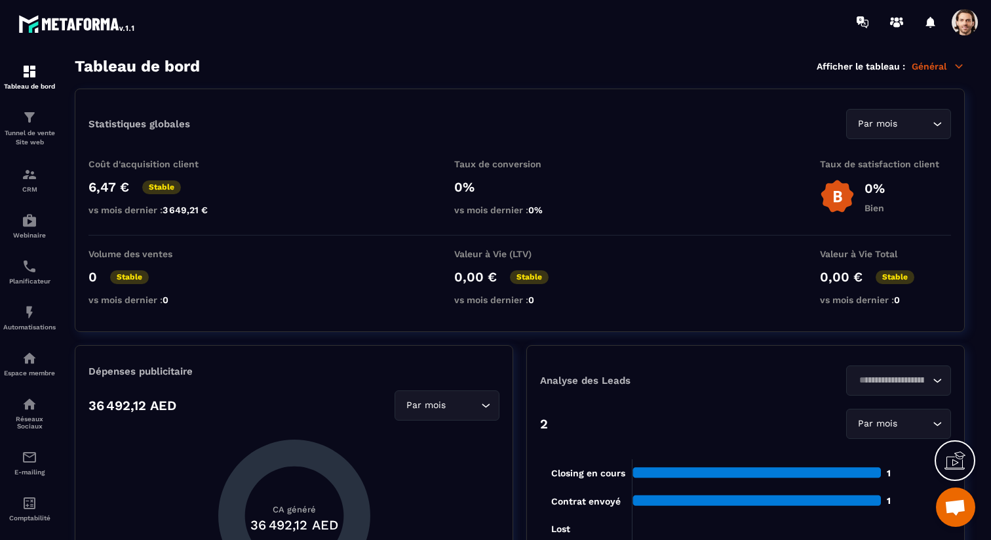
click at [970, 30] on span at bounding box center [965, 22] width 26 height 26
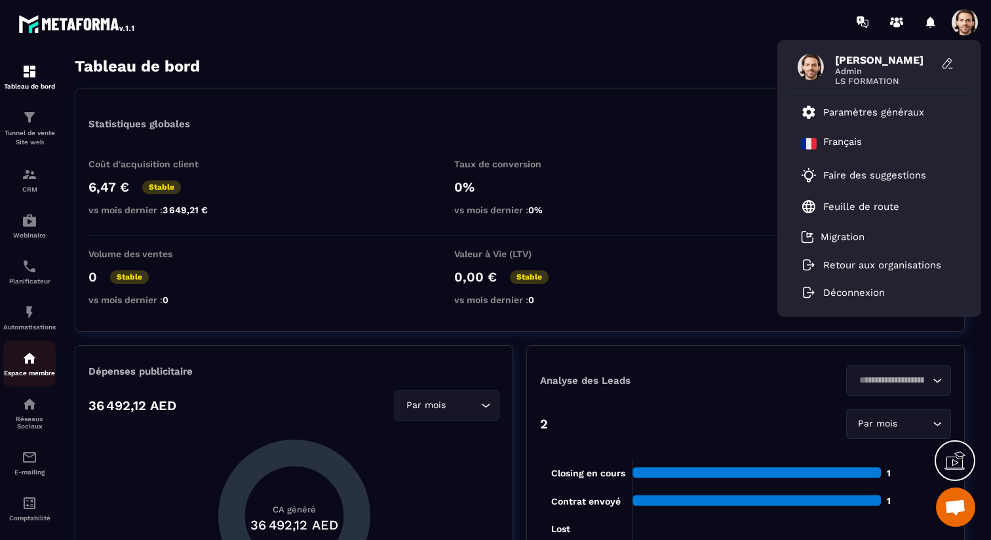
click at [30, 355] on img at bounding box center [30, 358] width 16 height 16
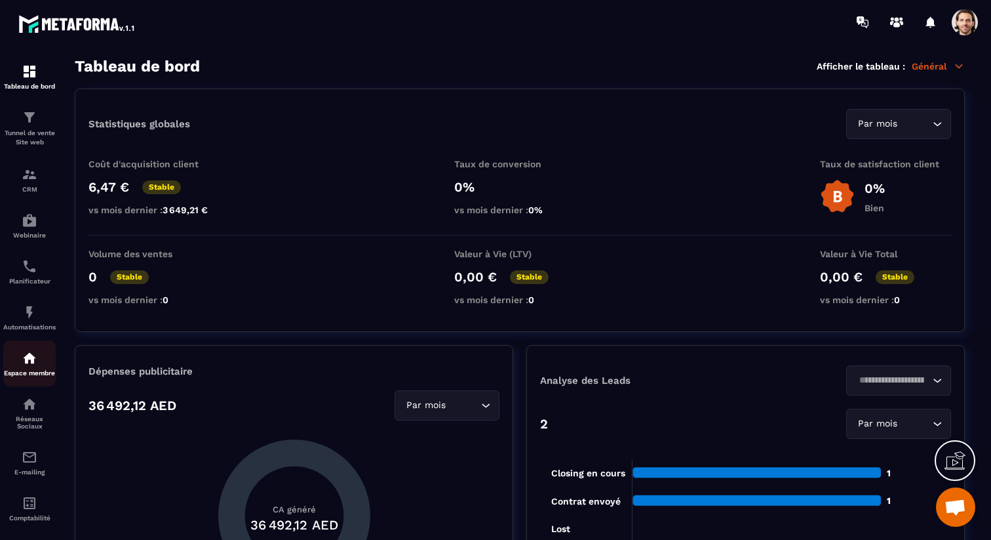
click at [30, 355] on img at bounding box center [30, 358] width 16 height 16
click at [45, 368] on div "Espace membre" at bounding box center [29, 363] width 52 height 26
